Goal: Task Accomplishment & Management: Manage account settings

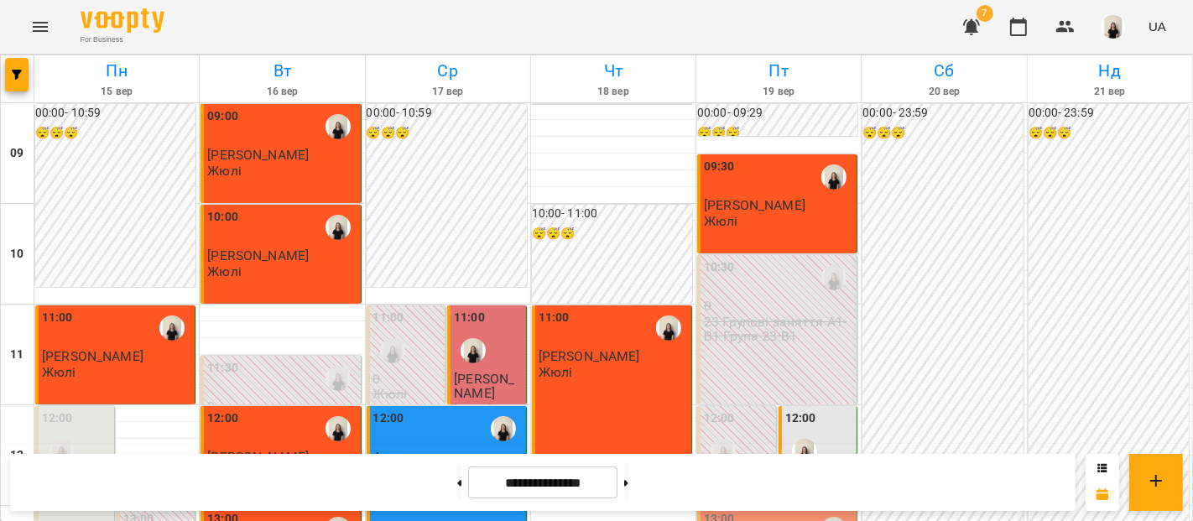
scroll to position [218, 0]
click at [826, 409] on div "12:00" at bounding box center [819, 439] width 69 height 61
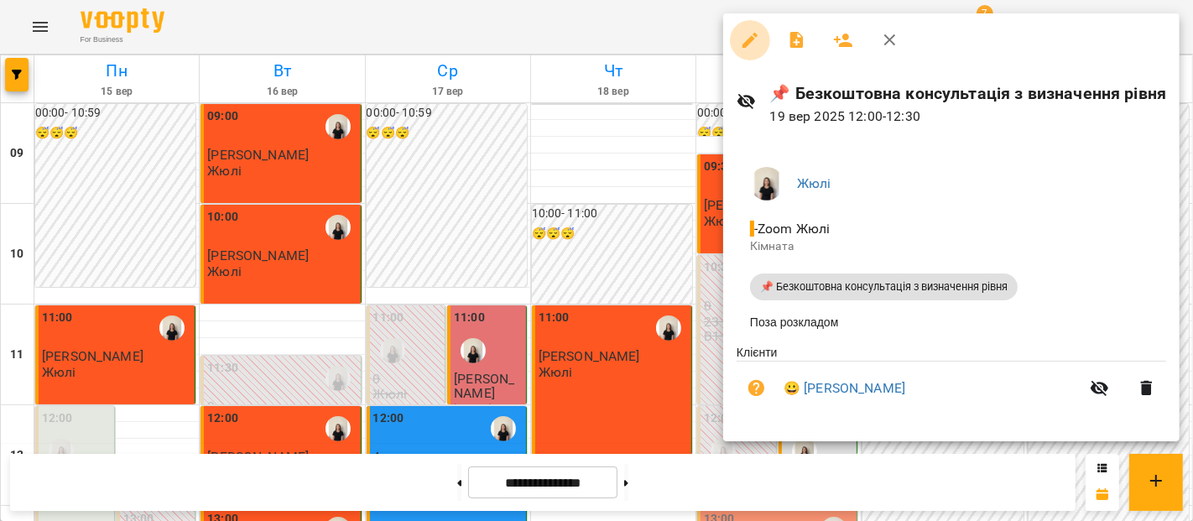
click at [749, 45] on icon "button" at bounding box center [750, 40] width 20 height 20
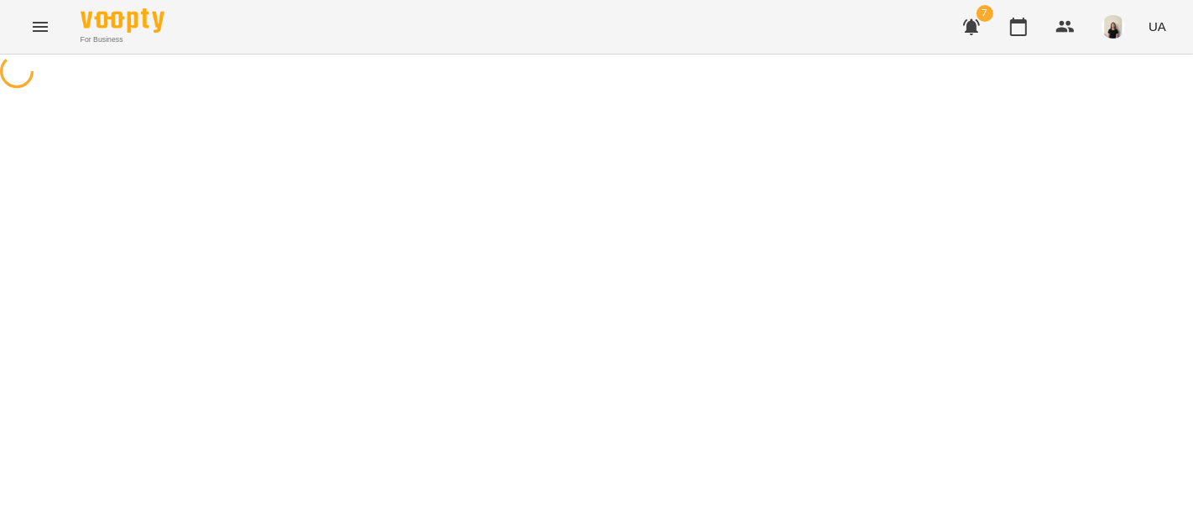
select select "**********"
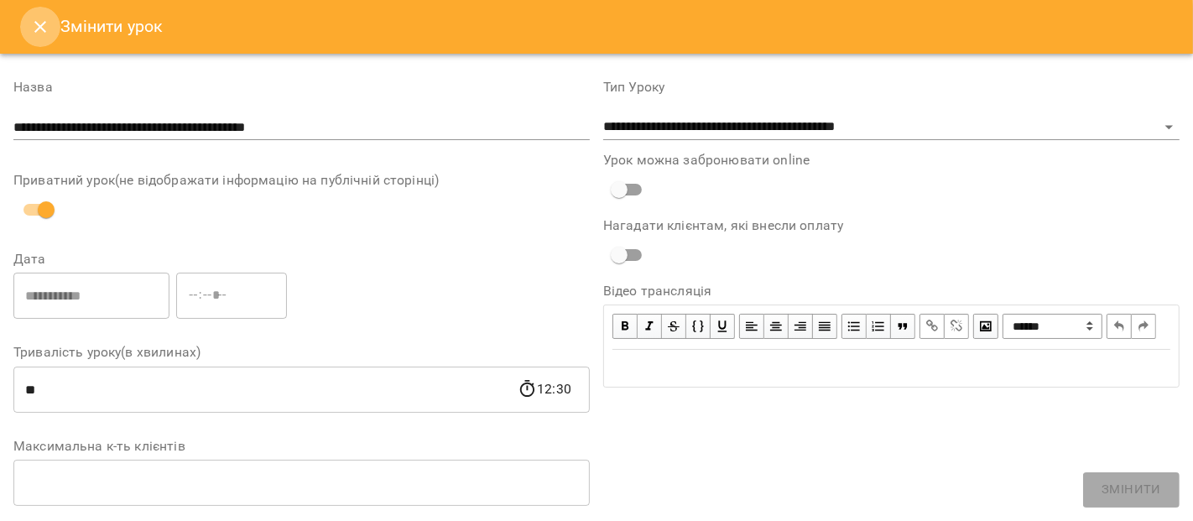
click at [39, 38] on button "Close" at bounding box center [40, 27] width 40 height 40
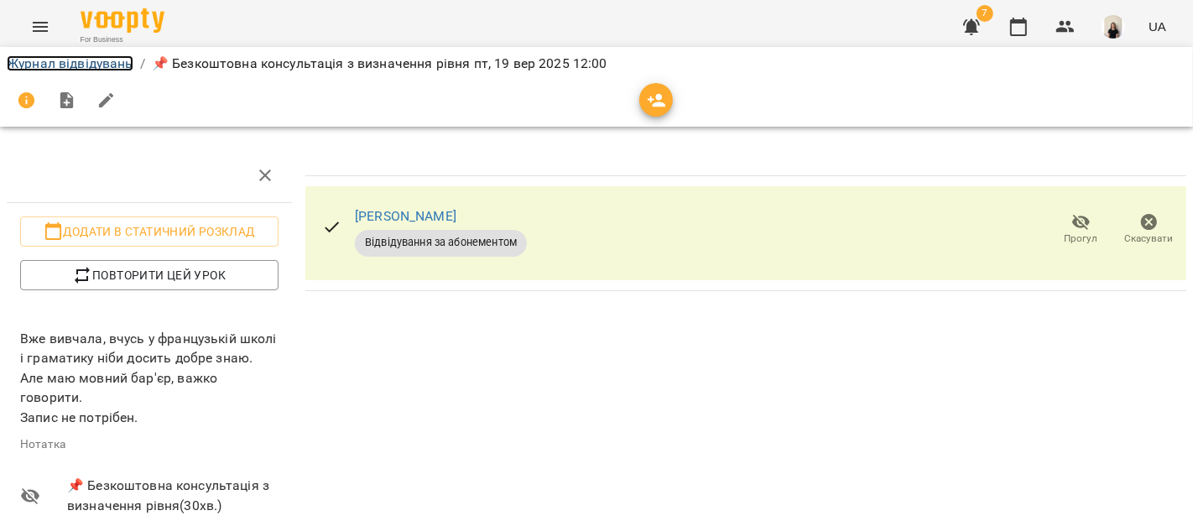
click at [91, 56] on link "Журнал відвідувань" at bounding box center [70, 63] width 127 height 16
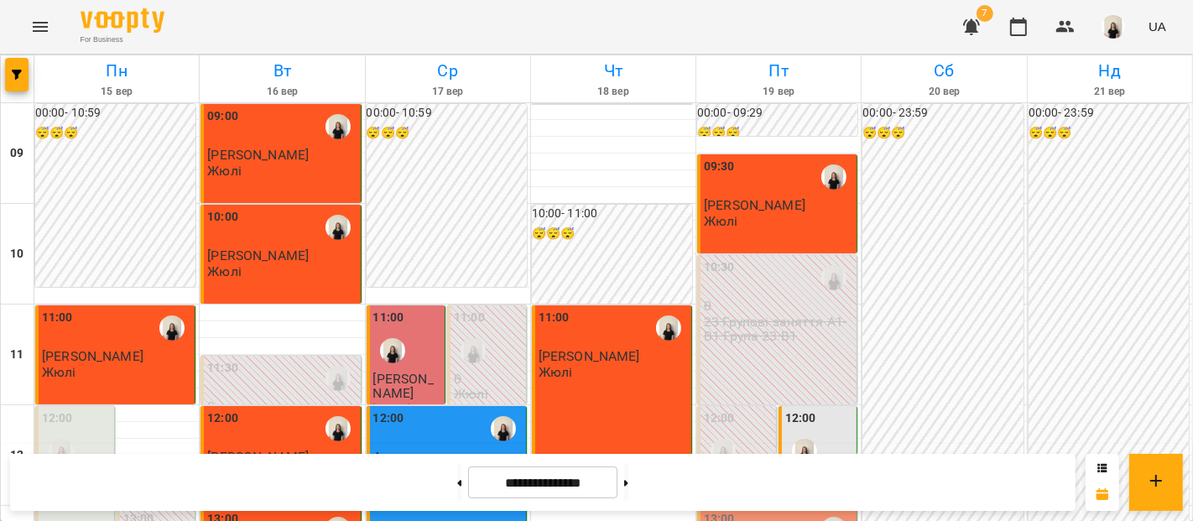
scroll to position [107, 0]
click at [817, 409] on div "12:00" at bounding box center [819, 439] width 69 height 61
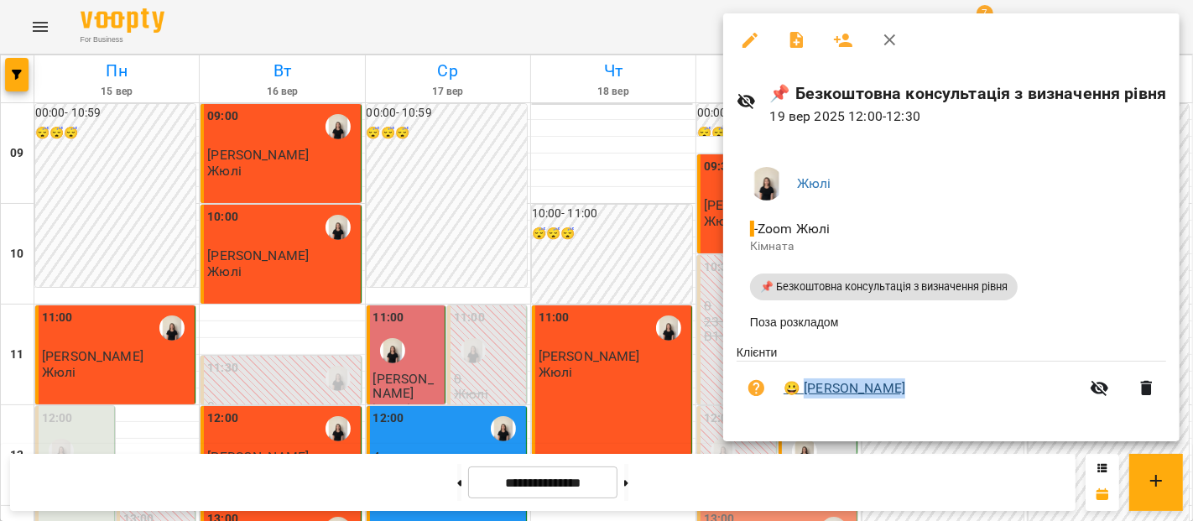
drag, startPoint x: 912, startPoint y: 387, endPoint x: 806, endPoint y: 402, distance: 107.6
click at [806, 398] on span "😀 [PERSON_NAME]" at bounding box center [931, 388] width 296 height 20
copy link "[PERSON_NAME]"
click at [896, 55] on button "button" at bounding box center [890, 40] width 40 height 40
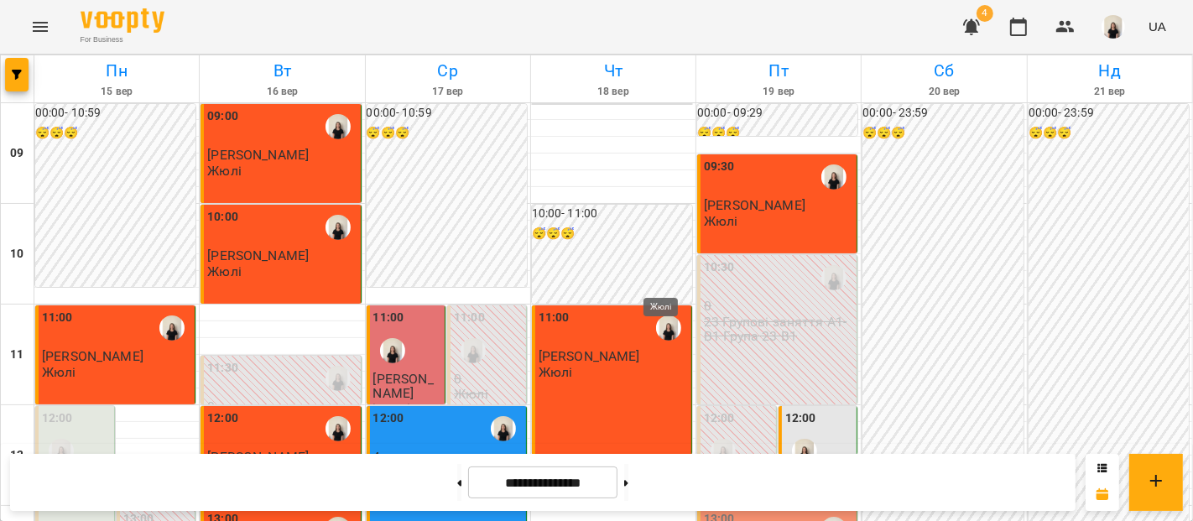
scroll to position [838, 0]
